Goal: Information Seeking & Learning: Learn about a topic

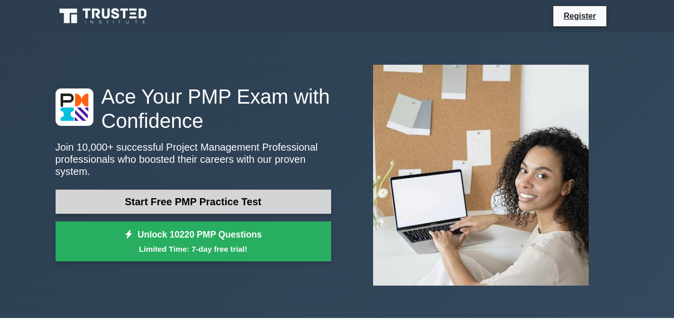
click at [270, 197] on link "Start Free PMP Practice Test" at bounding box center [194, 201] width 276 height 24
click at [233, 194] on link "Start Free PMP Practice Test" at bounding box center [194, 201] width 276 height 24
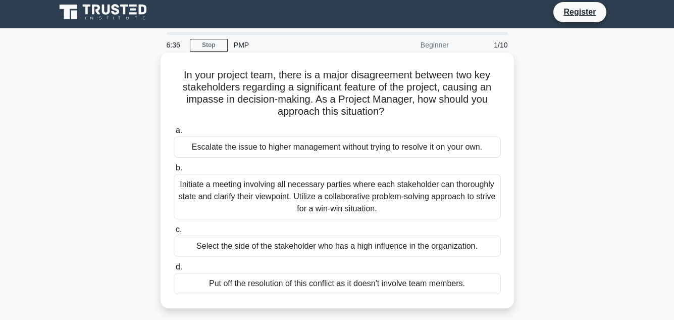
scroll to position [6, 0]
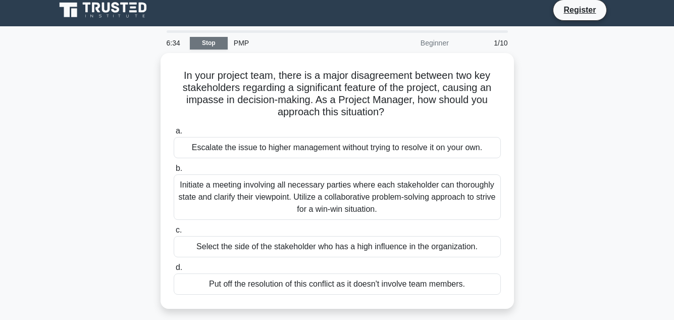
click at [216, 48] on link "Stop" at bounding box center [209, 43] width 38 height 13
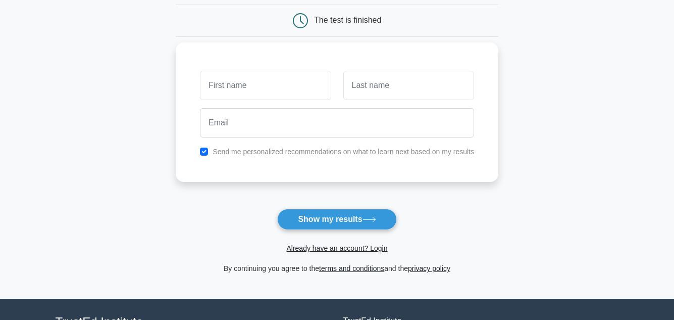
scroll to position [99, 0]
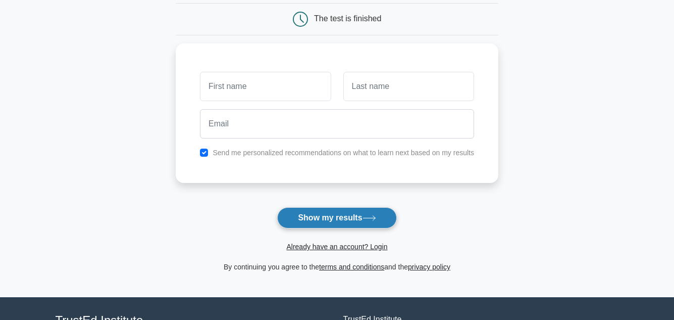
click at [322, 216] on button "Show my results" at bounding box center [336, 217] width 119 height 21
click at [143, 171] on main "Wait, there is more! Continue to see your result The test is finished and the" at bounding box center [337, 115] width 674 height 364
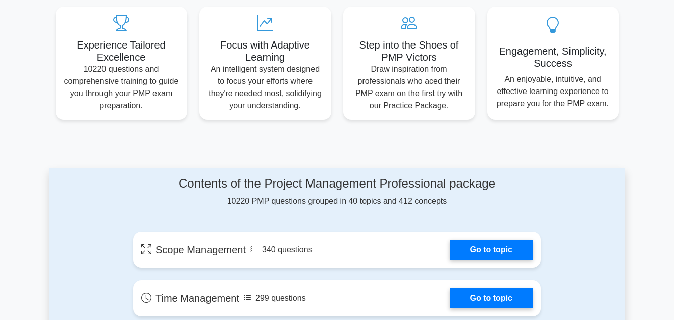
scroll to position [302, 0]
